Goal: Transaction & Acquisition: Purchase product/service

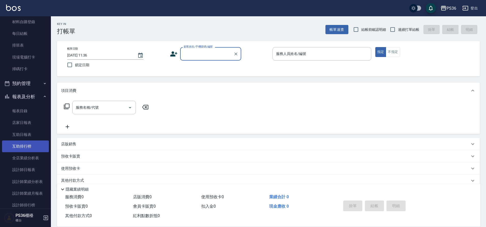
scroll to position [102, 0]
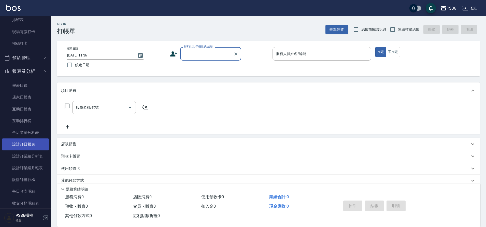
click at [32, 145] on link "設計師日報表" at bounding box center [25, 144] width 47 height 12
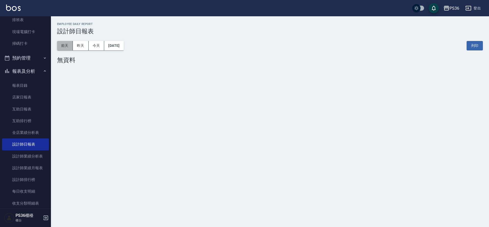
click at [65, 44] on button "前天" at bounding box center [65, 45] width 16 height 9
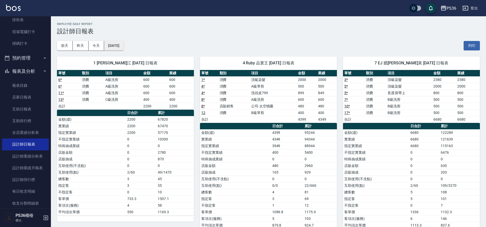
click at [122, 47] on button "[DATE]" at bounding box center [113, 45] width 19 height 9
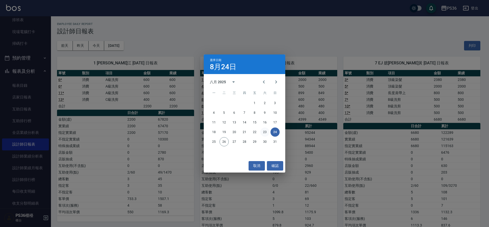
click at [263, 131] on button "23" at bounding box center [264, 131] width 9 height 9
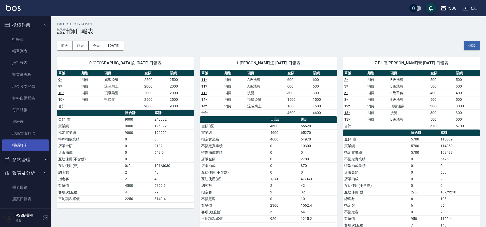
scroll to position [163, 0]
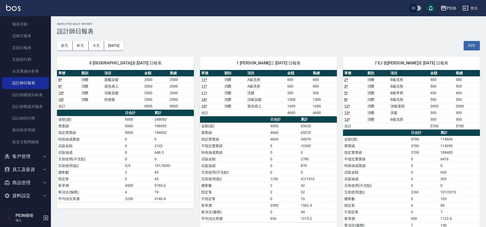
click at [28, 155] on button "客戶管理" at bounding box center [25, 156] width 47 height 13
click at [30, 172] on link "客戶列表" at bounding box center [25, 171] width 47 height 12
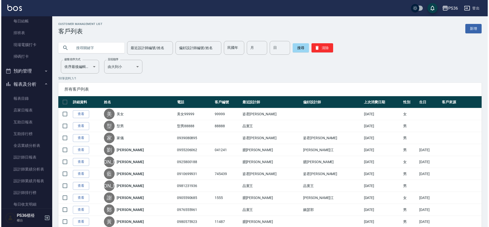
scroll to position [87, 0]
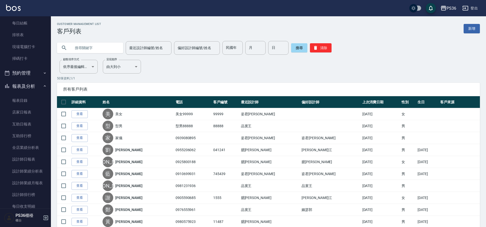
click at [108, 50] on input "text" at bounding box center [95, 48] width 48 height 14
type input "[PERSON_NAME]"
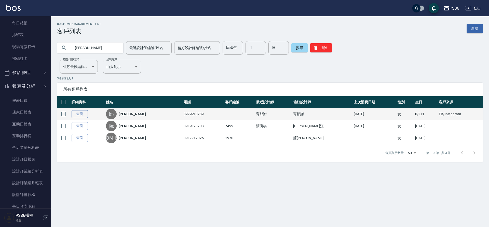
click at [81, 113] on link "查看" at bounding box center [79, 114] width 16 height 8
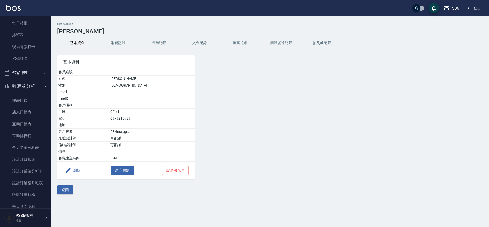
click at [131, 46] on button "消費記錄" at bounding box center [118, 43] width 41 height 12
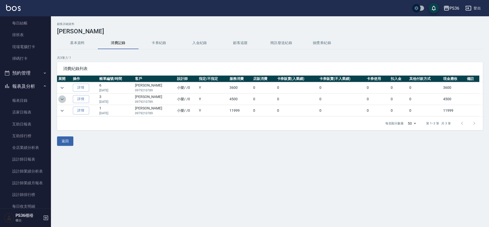
click at [61, 98] on icon "expand row" at bounding box center [62, 99] width 3 height 2
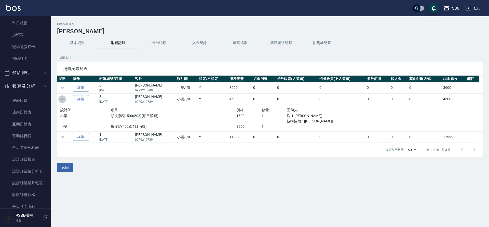
click at [61, 98] on icon "expand row" at bounding box center [62, 99] width 6 height 6
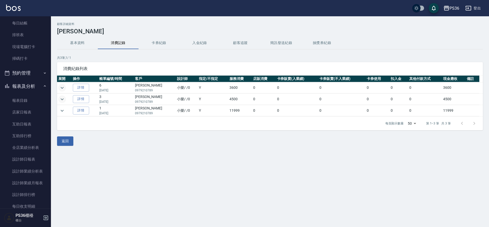
click at [63, 89] on icon "expand row" at bounding box center [62, 88] width 6 height 6
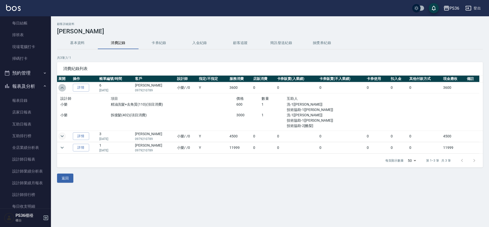
click at [63, 89] on icon "expand row" at bounding box center [62, 88] width 6 height 6
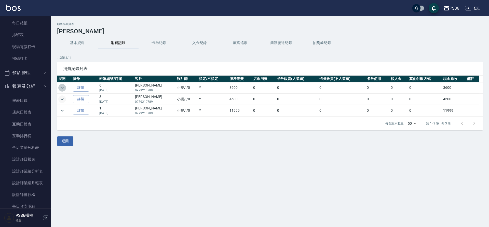
click at [61, 87] on icon "expand row" at bounding box center [62, 88] width 6 height 6
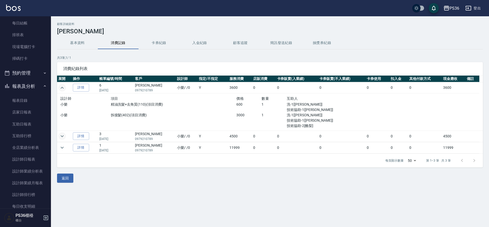
click at [62, 87] on icon "expand row" at bounding box center [62, 88] width 3 height 2
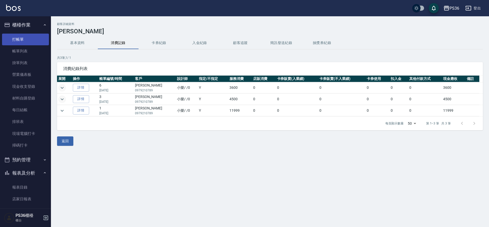
click at [8, 38] on link "打帳單" at bounding box center [25, 40] width 47 height 12
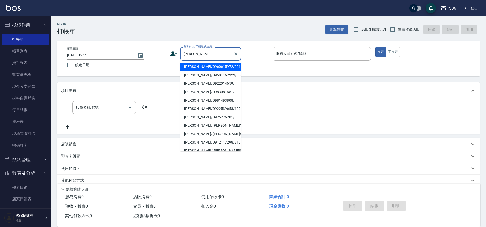
click at [215, 69] on li "[PERSON_NAME]/0960615972/2214" at bounding box center [210, 67] width 61 height 8
type input "[PERSON_NAME]/0960615972/2214"
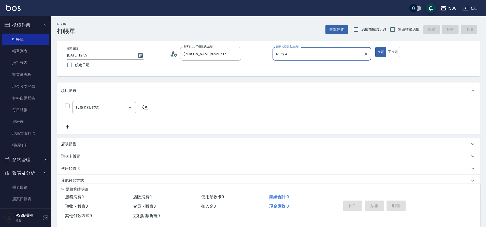
type input "Ruby-4"
click at [107, 107] on input "服務名稱/代號" at bounding box center [100, 107] width 51 height 9
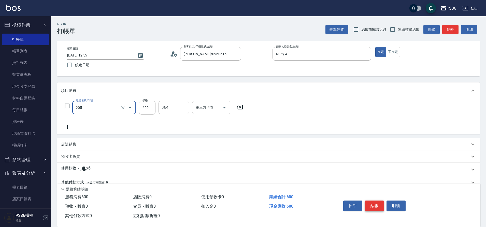
type input "A級洗剪(205)"
click at [370, 208] on button "結帳" at bounding box center [374, 205] width 19 height 11
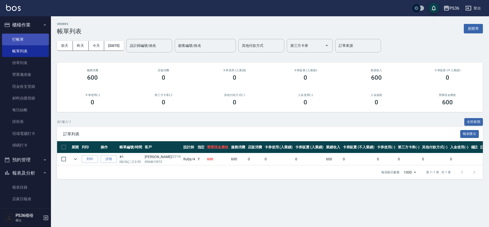
click at [23, 40] on link "打帳單" at bounding box center [25, 40] width 47 height 12
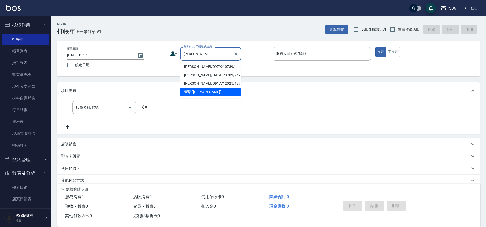
drag, startPoint x: 213, startPoint y: 67, endPoint x: 213, endPoint y: 63, distance: 3.6
click at [213, 67] on li "[PERSON_NAME]/0979210789/" at bounding box center [210, 67] width 61 height 8
type input "[PERSON_NAME]/0979210789/"
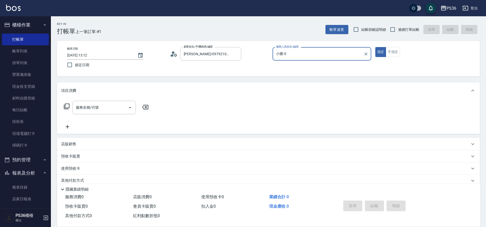
type input "小樂-0"
click at [65, 108] on icon at bounding box center [67, 106] width 6 height 6
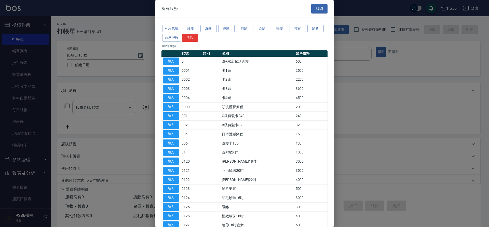
click at [282, 30] on button "接髮" at bounding box center [279, 29] width 16 height 8
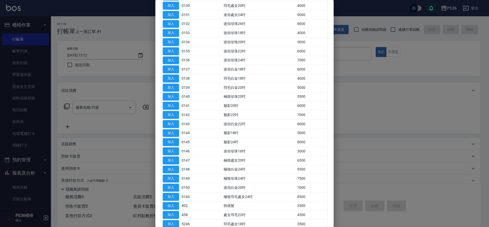
scroll to position [178, 0]
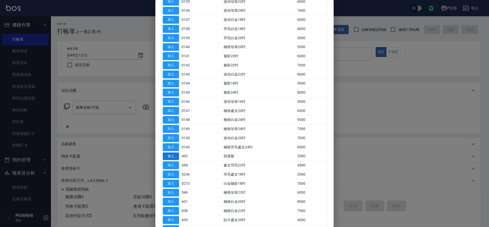
click at [170, 155] on button "加入" at bounding box center [171, 156] width 16 height 8
type input "拆接髮(402)"
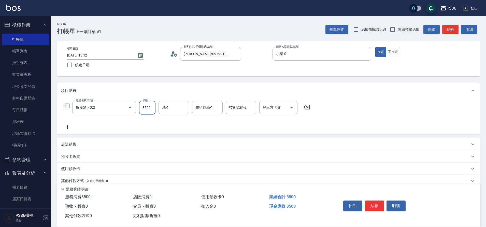
click at [152, 105] on input "3500" at bounding box center [147, 108] width 17 height 14
type input "3000"
click at [68, 106] on icon at bounding box center [67, 106] width 6 height 6
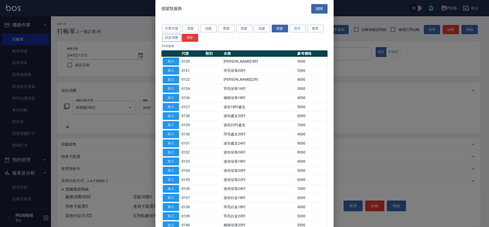
click at [175, 39] on button "頭皮理療" at bounding box center [171, 38] width 19 height 8
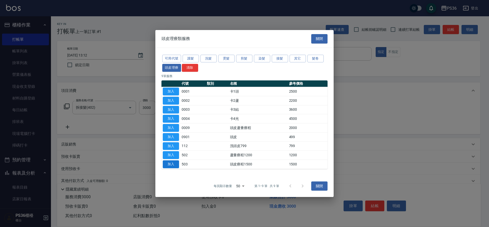
click at [172, 163] on button "加入" at bounding box center [171, 164] width 16 height 8
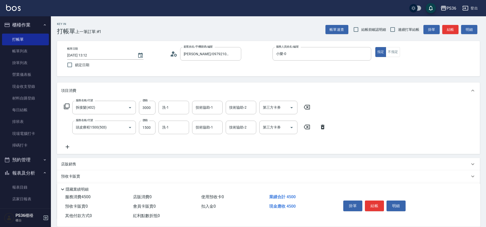
click at [67, 106] on icon at bounding box center [67, 106] width 6 height 6
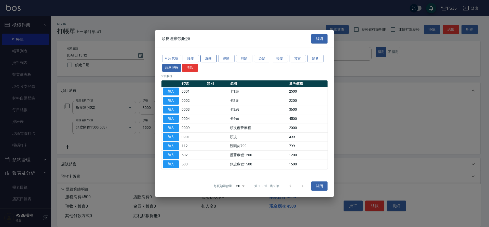
click at [207, 62] on button "洗髮" at bounding box center [208, 59] width 16 height 8
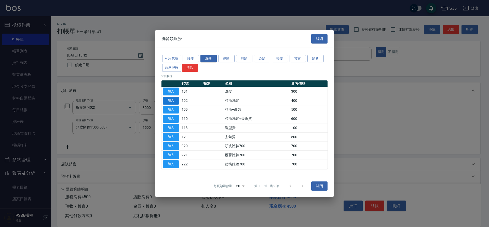
click at [174, 101] on button "加入" at bounding box center [171, 101] width 16 height 8
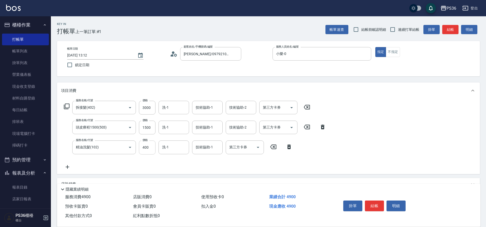
click at [150, 146] on input "400" at bounding box center [147, 147] width 17 height 14
type input "100"
click at [372, 207] on button "結帳" at bounding box center [374, 205] width 19 height 11
